Goal: Transaction & Acquisition: Subscribe to service/newsletter

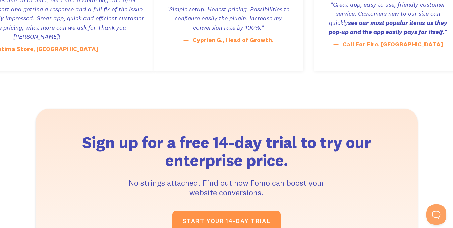
scroll to position [1432, 0]
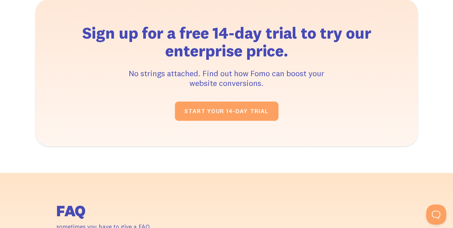
click at [228, 110] on link "START YOUR 14-DAY TRIAL " at bounding box center [227, 111] width 104 height 19
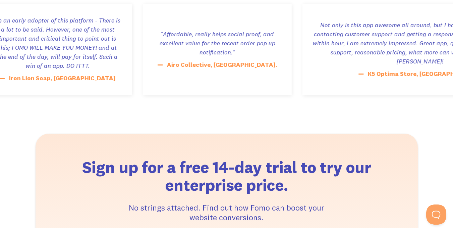
scroll to position [1118, 0]
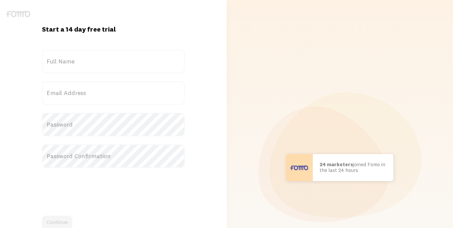
click at [78, 60] on label "Full Name" at bounding box center [113, 61] width 143 height 23
click at [78, 60] on input "Full Name" at bounding box center [113, 61] width 143 height 23
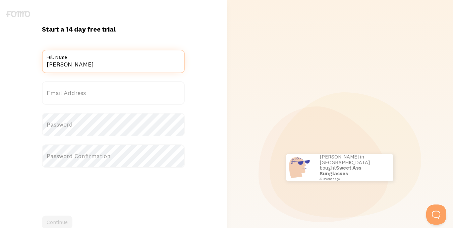
type input "NETH SOKUNTHY"
click at [77, 92] on label "Email Address" at bounding box center [113, 92] width 143 height 23
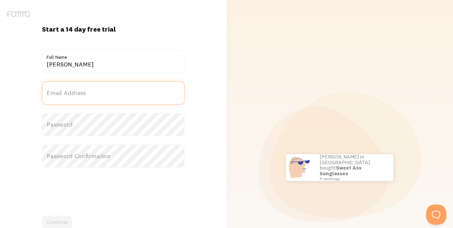
click at [77, 92] on input "Email Address" at bounding box center [113, 92] width 143 height 23
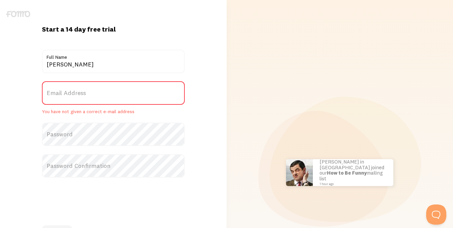
drag, startPoint x: 77, startPoint y: 92, endPoint x: 58, endPoint y: 93, distance: 18.8
click at [58, 93] on label "Email Address" at bounding box center [113, 92] width 143 height 23
click at [58, 93] on input "Email Address" at bounding box center [113, 92] width 143 height 23
click at [78, 92] on label "Email Address" at bounding box center [113, 92] width 143 height 23
click at [78, 92] on input "Email Address" at bounding box center [113, 92] width 143 height 23
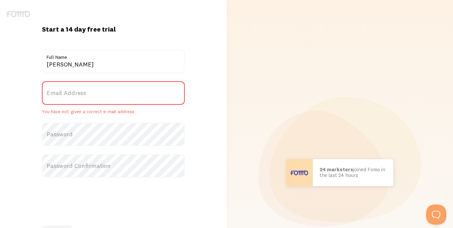
drag, startPoint x: 78, startPoint y: 92, endPoint x: 71, endPoint y: 90, distance: 6.6
click at [71, 90] on label "Email Address" at bounding box center [113, 92] width 143 height 23
click at [71, 90] on input "Email Address" at bounding box center [113, 92] width 143 height 23
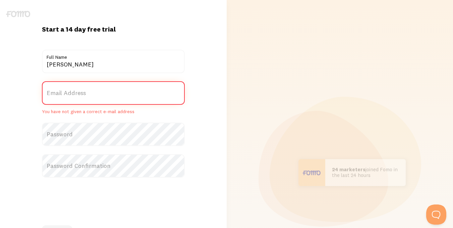
paste input "birdycontent@gmail.com"
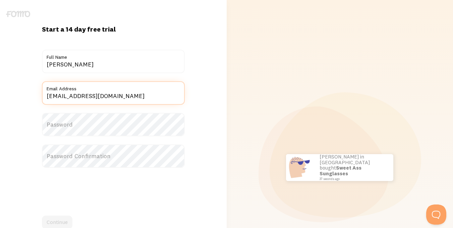
type input "birdycontent@gmail.com"
click at [77, 124] on label "Password" at bounding box center [113, 124] width 143 height 23
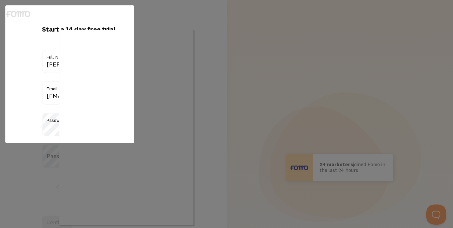
click at [79, 180] on html "Start a 14 day free trial {{ count }} people signed up today! Title NETH SOKUNT…" at bounding box center [226, 167] width 453 height 335
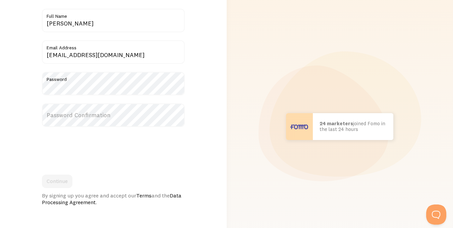
scroll to position [17, 0]
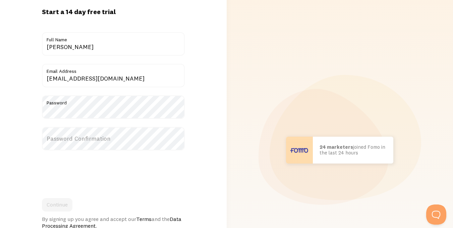
click at [76, 138] on label "Password Confirmation" at bounding box center [113, 138] width 143 height 23
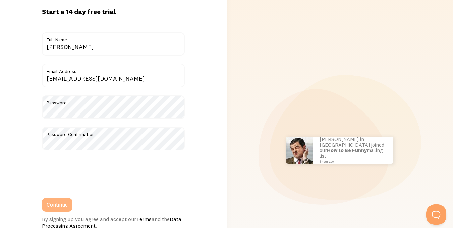
click at [52, 202] on button "Continue" at bounding box center [57, 204] width 31 height 13
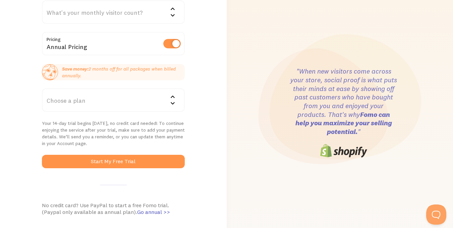
scroll to position [90, 0]
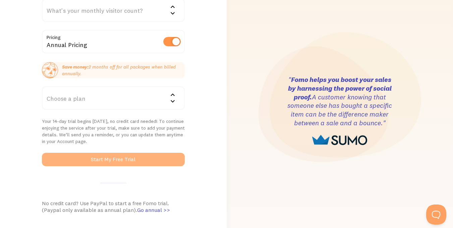
click at [106, 155] on button "Start My Free Trial" at bounding box center [113, 159] width 143 height 13
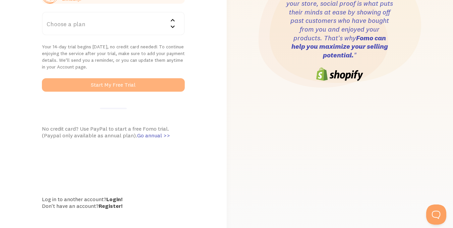
click at [137, 86] on button "Start My Free Trial" at bounding box center [113, 84] width 143 height 13
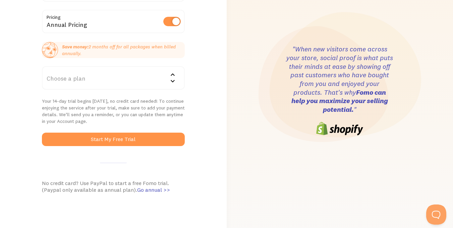
scroll to position [134, 0]
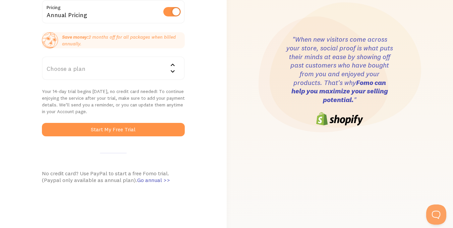
click at [38, 92] on div "Cool, let's set you up! You won’t be charged during your free trial. How did yo…" at bounding box center [113, 80] width 151 height 351
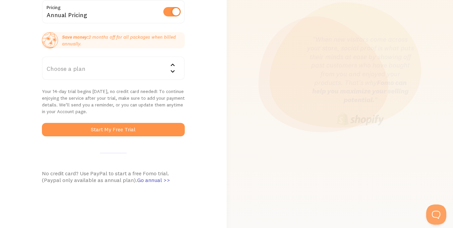
click at [38, 172] on div "Cool, let's set you up! You won’t be charged during your free trial. How did yo…" at bounding box center [113, 80] width 151 height 351
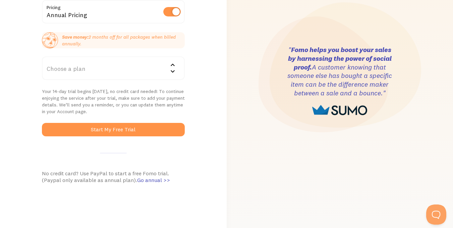
click at [91, 68] on div "Choose a plan" at bounding box center [113, 67] width 143 height 23
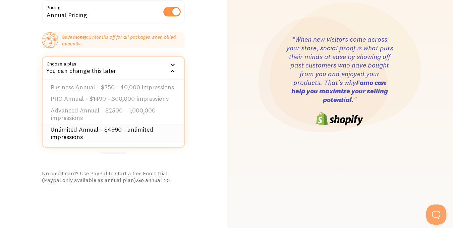
scroll to position [0, 0]
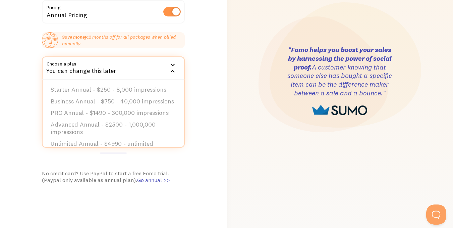
click at [199, 35] on div "Cool, let's set you up! You won’t be charged during your free trial. How did yo…" at bounding box center [113, 80] width 227 height 351
